Goal: Task Accomplishment & Management: Use online tool/utility

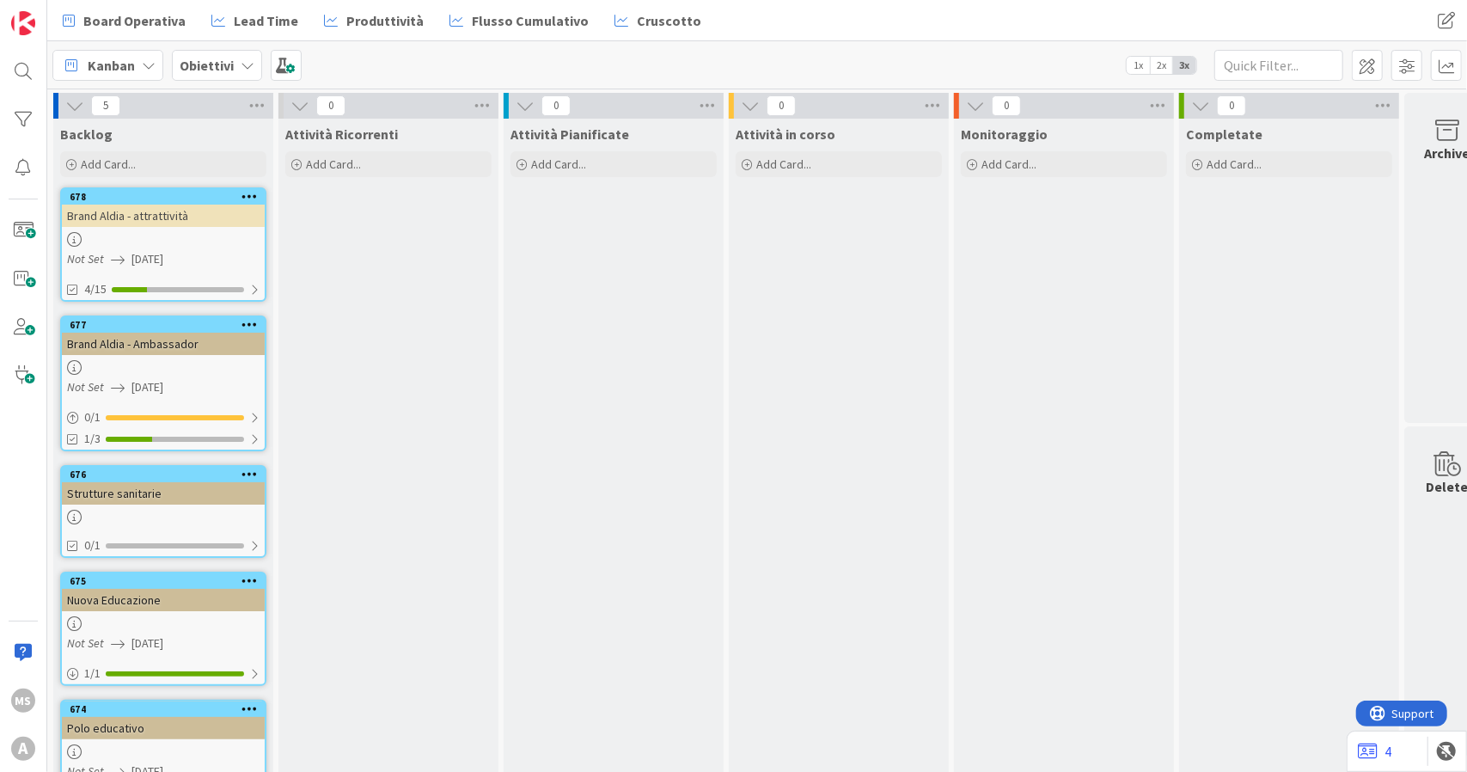
drag, startPoint x: 0, startPoint y: 0, endPoint x: 108, endPoint y: 61, distance: 124.3
click at [108, 61] on span "Kanban" at bounding box center [111, 65] width 47 height 21
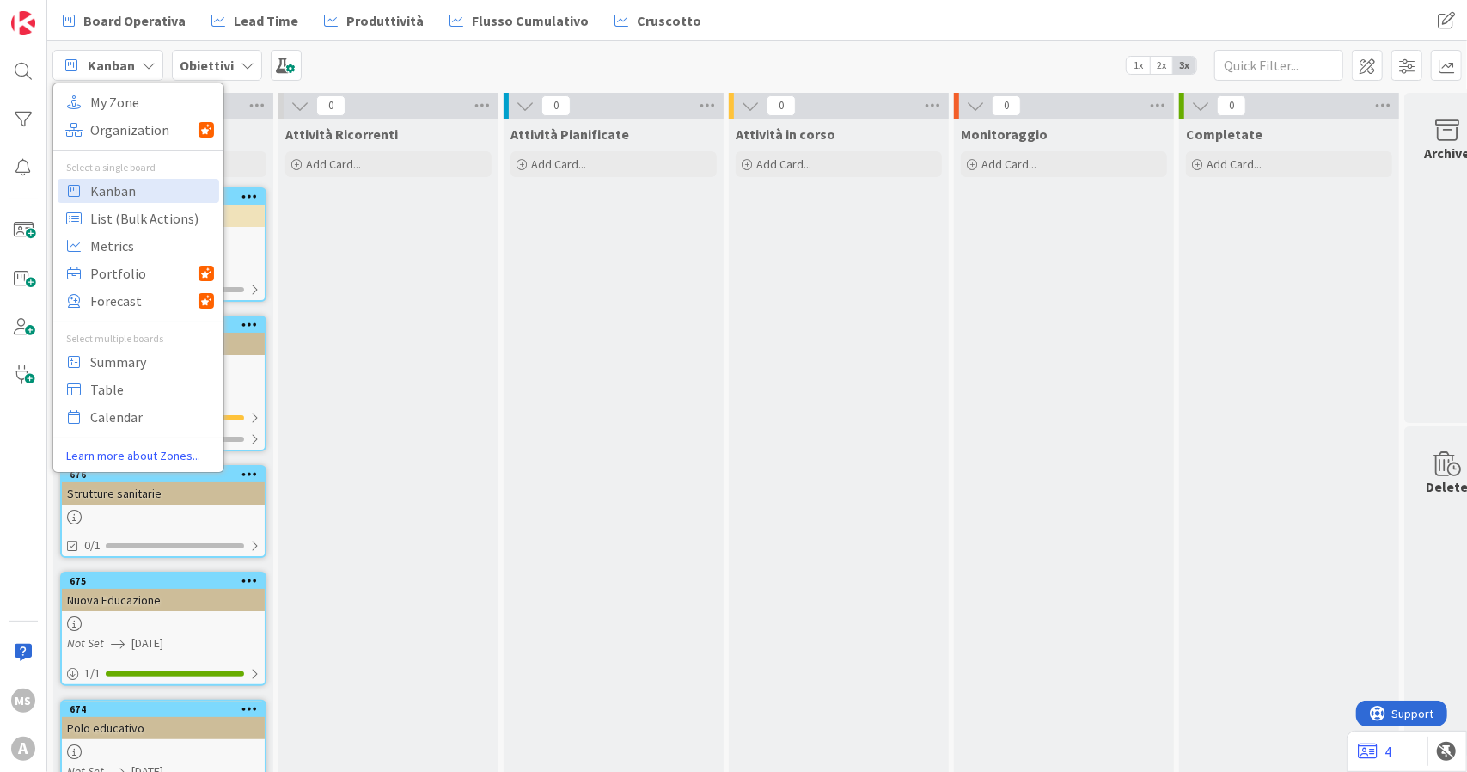
click at [199, 55] on span "Obiettivi" at bounding box center [207, 65] width 54 height 21
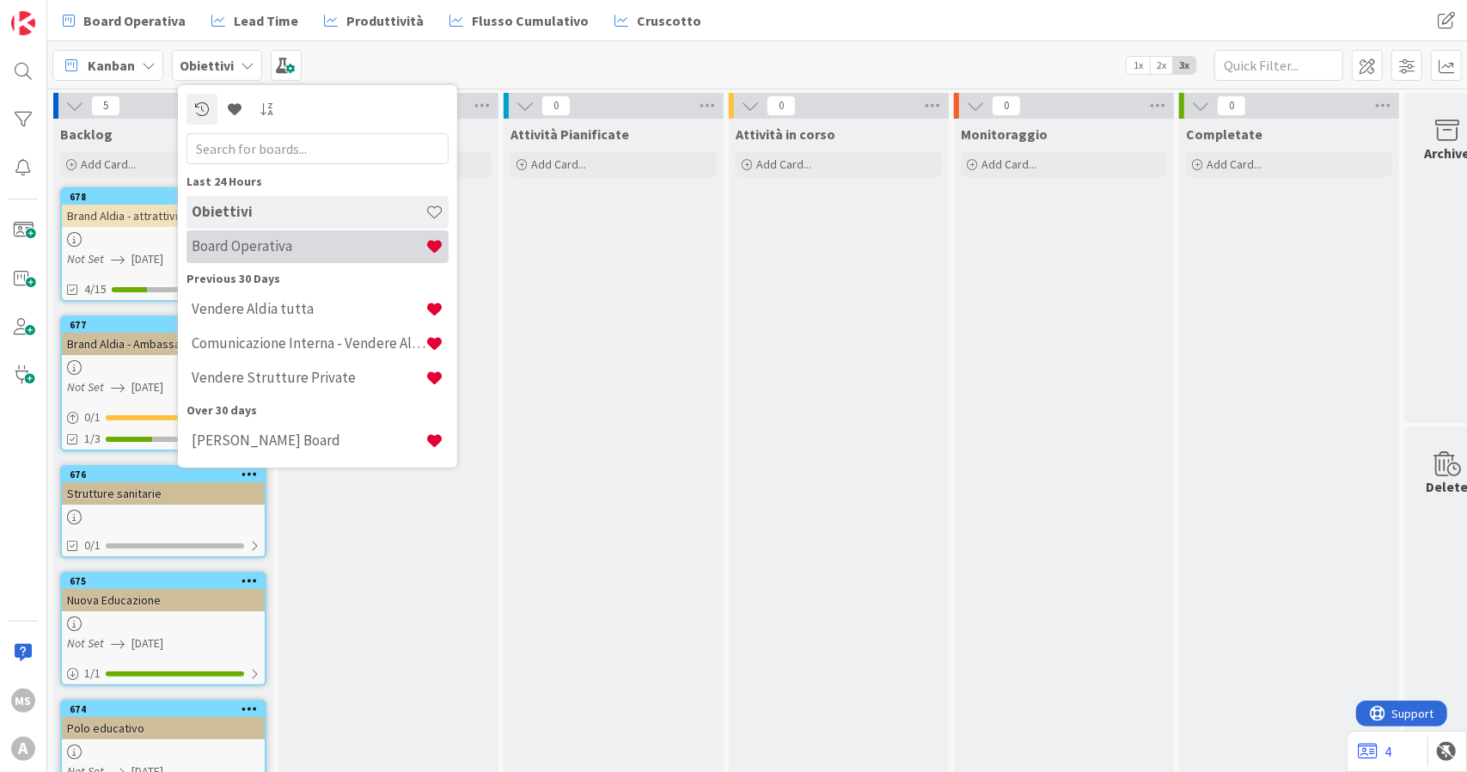
click at [235, 241] on h4 "Board Operativa" at bounding box center [309, 245] width 234 height 17
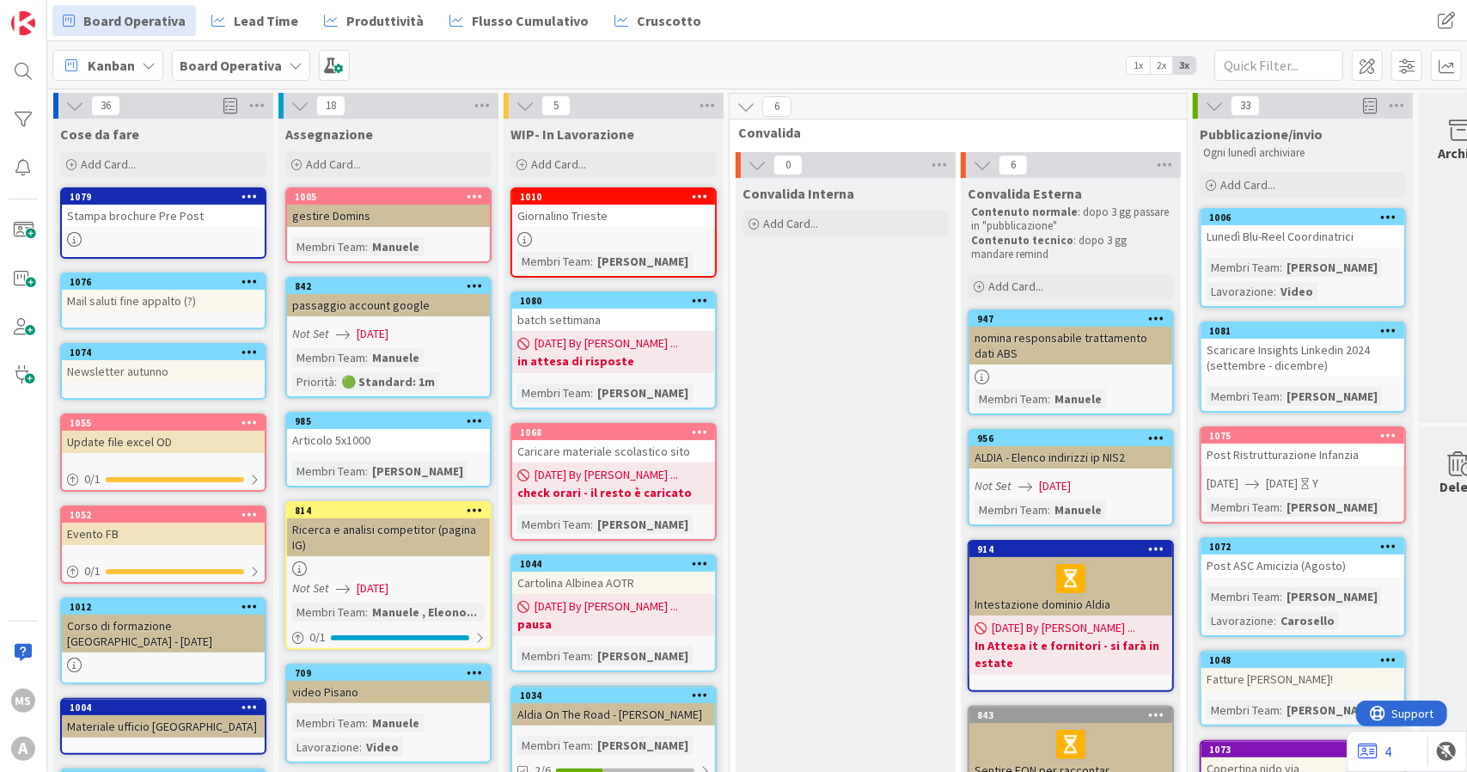
click at [415, 214] on div "gestire Domins" at bounding box center [388, 215] width 203 height 22
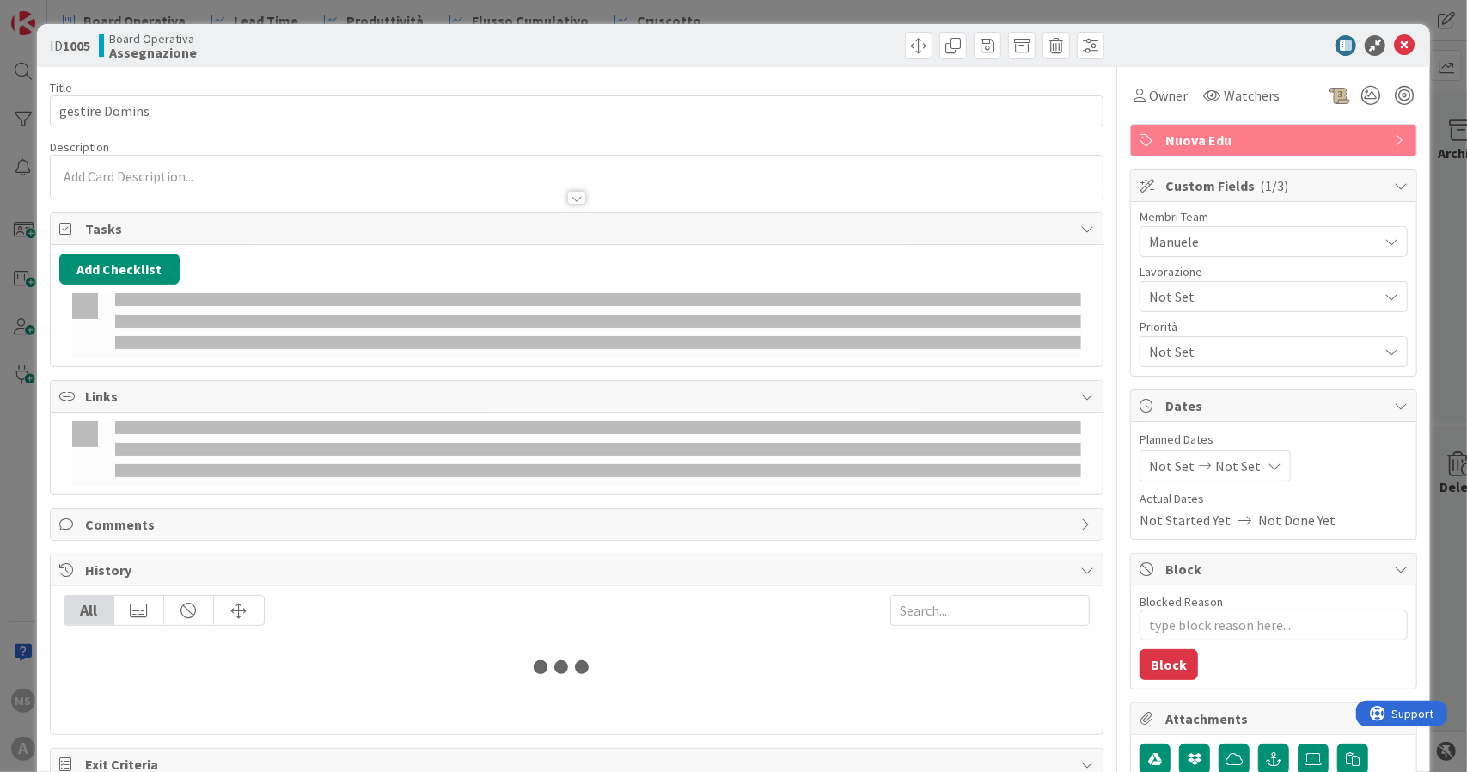
type textarea "x"
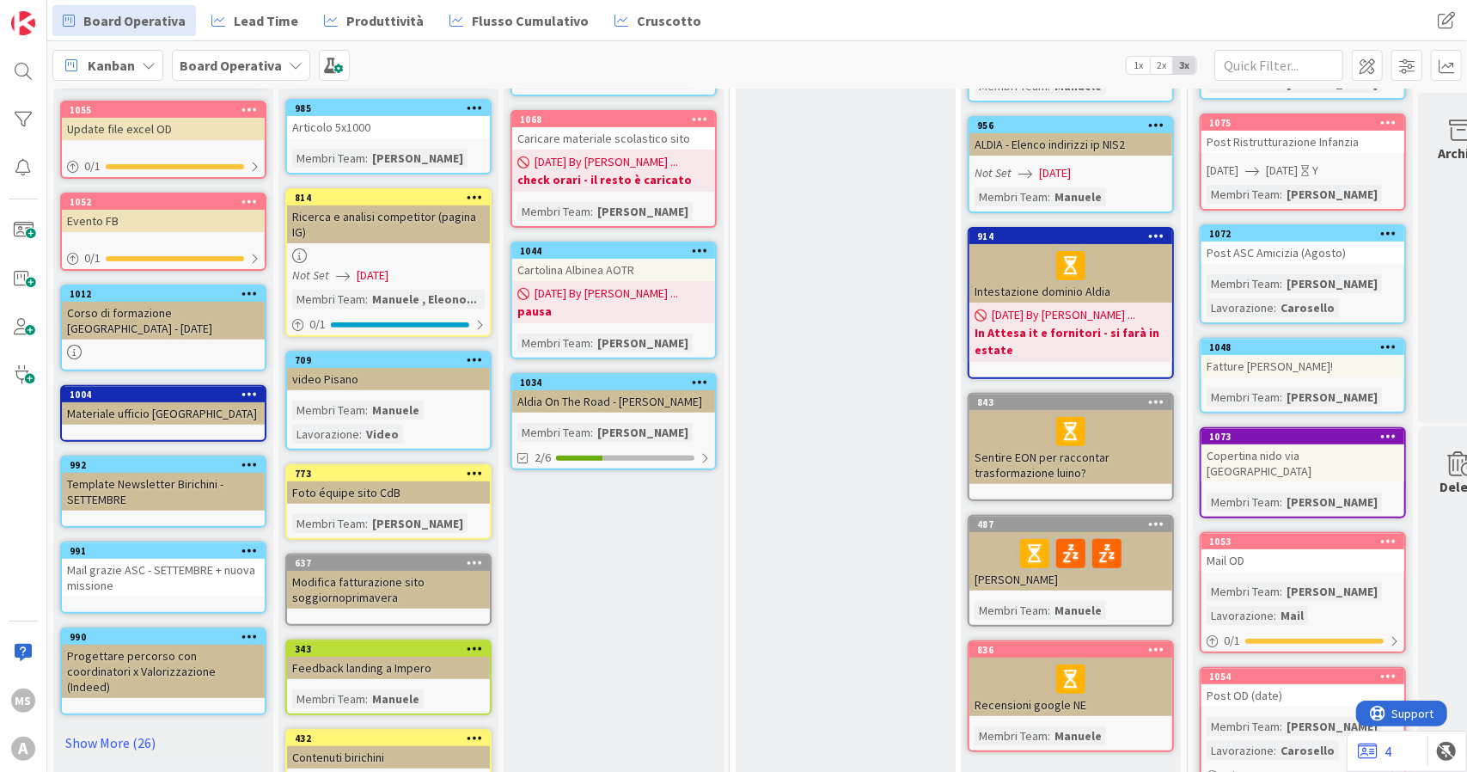
scroll to position [358, 0]
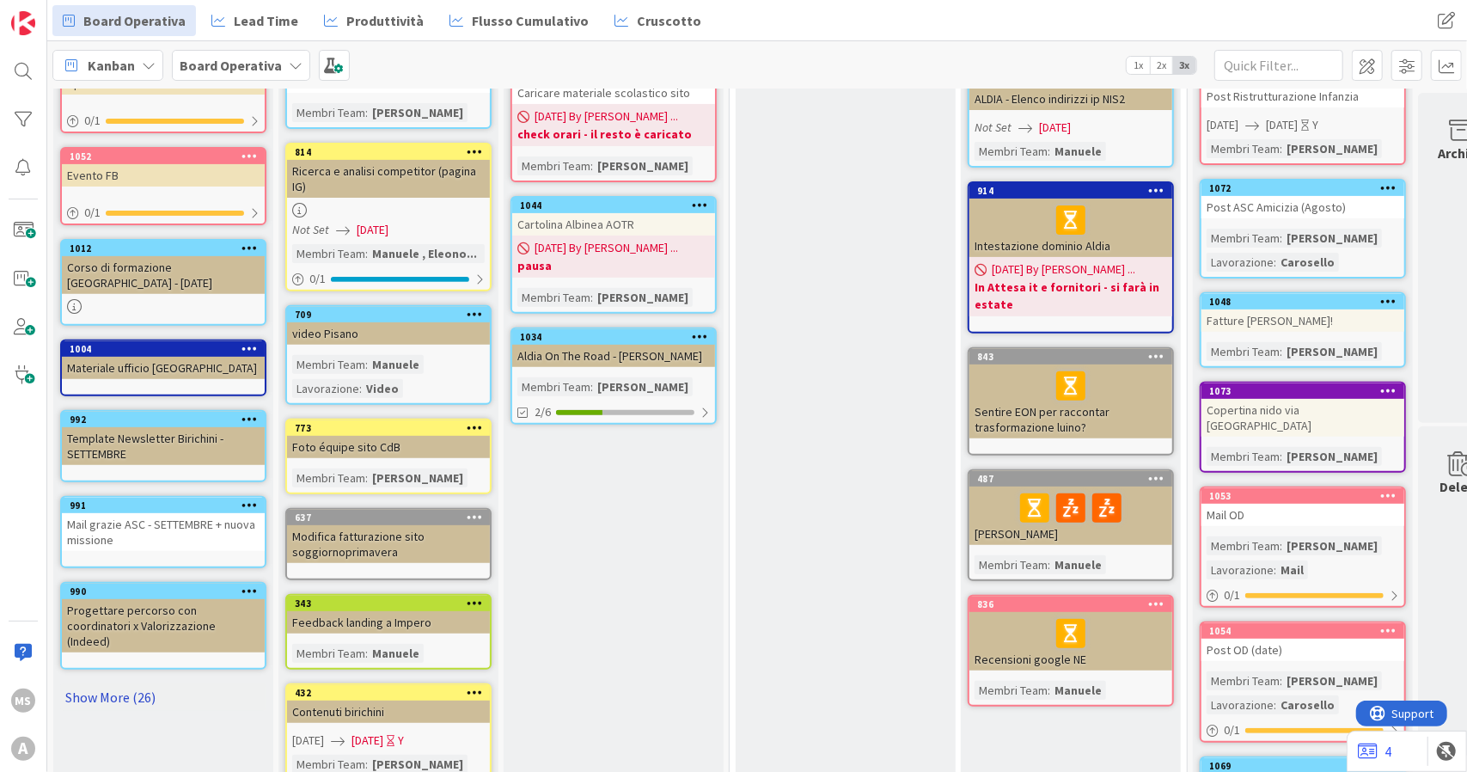
click at [105, 683] on link "Show More (26)" at bounding box center [163, 696] width 206 height 27
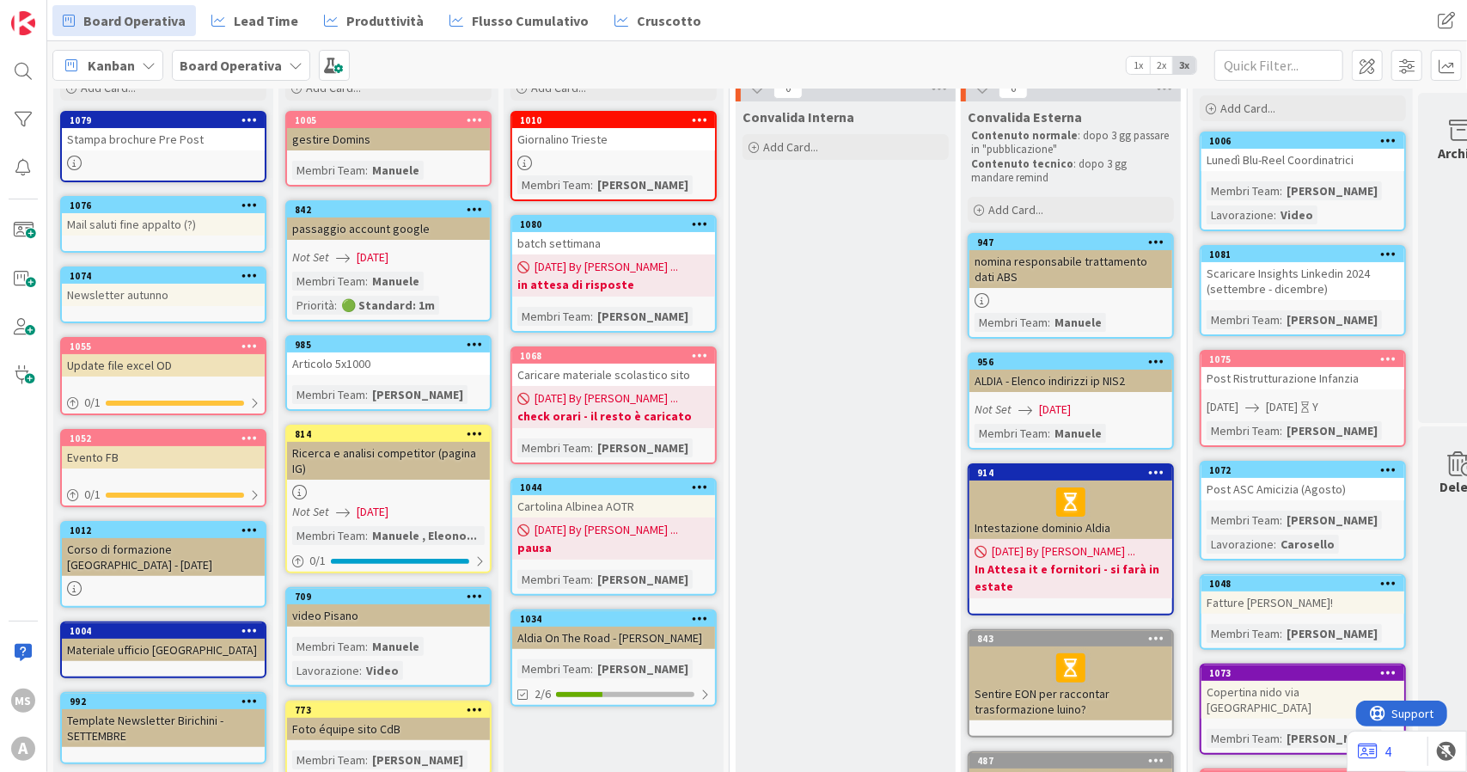
scroll to position [0, 0]
